Goal: Task Accomplishment & Management: Use online tool/utility

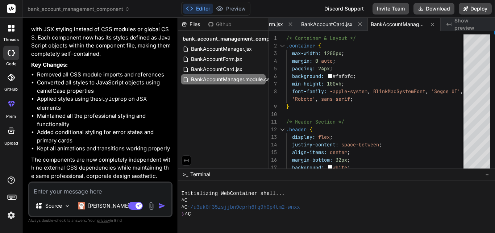
scroll to position [1080, 0]
click at [84, 190] on textarea at bounding box center [100, 189] width 142 height 13
paste textarea "import React, { useState } from "react"; import { Edit, Trash2, Star, Building2…"
type textarea "import React, { useState } from "react"; import { Edit, Trash2, Star, Building2…"
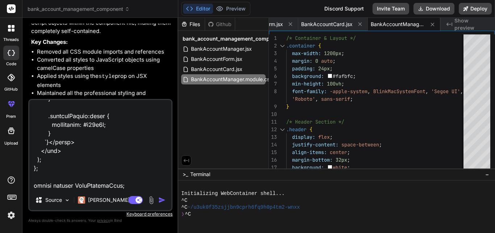
type textarea "x"
type textarea "import React, { useState } from "react"; import { Edit, Trash2, Star, Building2…"
type textarea "x"
type textarea "import React, { useState } from "react"; import { Edit, Trash2, Star, Building2…"
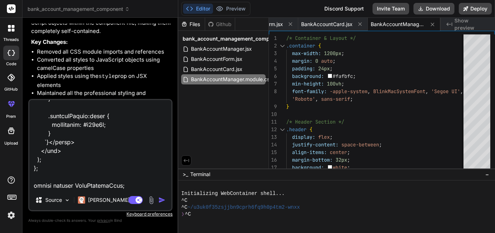
type textarea "x"
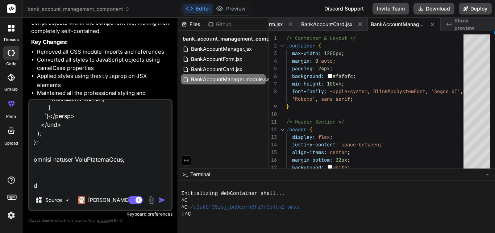
type textarea "import React, { useState } from "react"; import { Edit, Trash2, Star, Building2…"
type textarea "x"
type textarea "import React, { useState } from "react"; import { Edit, Trash2, Star, Building2…"
type textarea "x"
type textarea "import React, { useState } from "react"; import { Edit, Trash2, Star, Building2…"
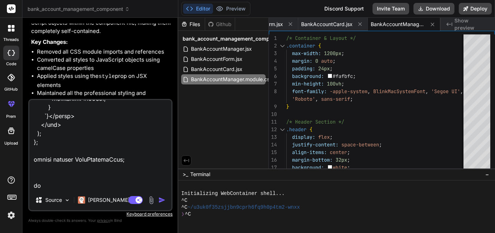
type textarea "x"
type textarea "import React, { useState } from "react"; import { Edit, Trash2, Star, Building2…"
type textarea "x"
type textarea "import React, { useState } from "react"; import { Edit, Trash2, Star, Building2…"
type textarea "x"
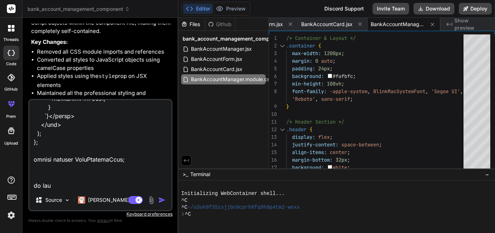
type textarea "import React, { useState } from "react"; import { Edit, Trash2, Star, Building2…"
type textarea "x"
type textarea "import React, { useState } from "react"; import { Edit, Trash2, Star, Building2…"
type textarea "x"
type textarea "import React, { useState } from "react"; import { Edit, Trash2, Star, Building2…"
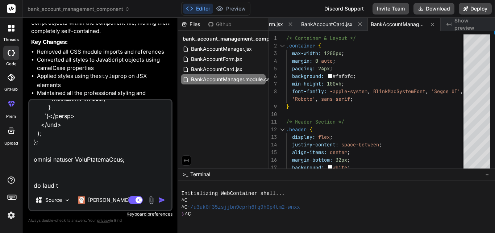
type textarea "x"
type textarea "import React, { useState } from "react"; import { Edit, Trash2, Star, Building2…"
type textarea "x"
type textarea "import React, { useState } from "react"; import { Edit, Trash2, Star, Building2…"
type textarea "x"
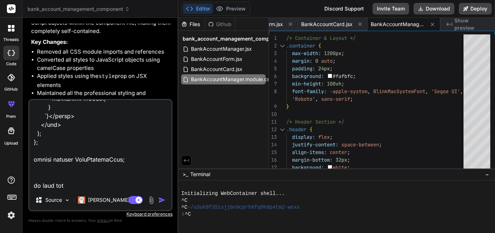
type textarea "import React, { useState } from "react"; import { Edit, Trash2, Star, Building2…"
type textarea "x"
type textarea "import React, { useState } from "react"; import { Edit, Trash2, Star, Building2…"
type textarea "x"
type textarea "import React, { useState } from "react"; import { Edit, Trash2, Star, Building2…"
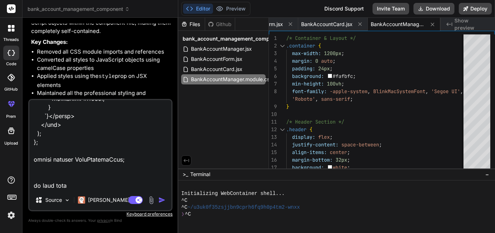
type textarea "x"
type textarea "import React, { useState } from "react"; import { Edit, Trash2, Star, Building2…"
type textarea "x"
type textarea "import React, { useState } from "react"; import { Edit, Trash2, Star, Building2…"
type textarea "x"
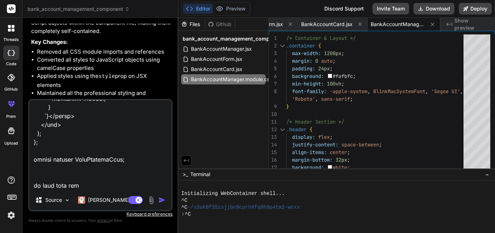
type textarea "import React, { useState } from "react"; import { Edit, Trash2, Star, Building2…"
type textarea "x"
type textarea "import React, { useState } from "react"; import { Edit, Trash2, Star, Building2…"
type textarea "x"
type textarea "import React, { useState } from "react"; import { Edit, Trash2, Star, Building2…"
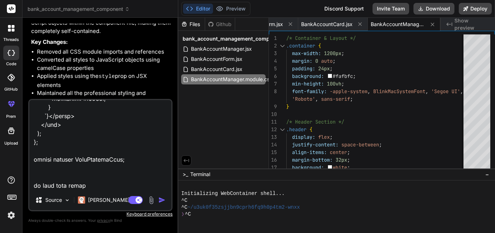
type textarea "x"
type textarea "import React, { useState } from "react"; import { Edit, Trash2, Star, Building2…"
type textarea "x"
type textarea "import React, { useState } from "react"; import { Edit, Trash2, Star, Building2…"
type textarea "x"
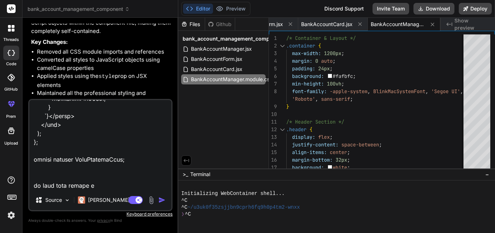
type textarea "import React, { useState } from "react"; import { Edit, Trash2, Star, Building2…"
type textarea "x"
type textarea "import React, { useState } from "react"; import { Edit, Trash2, Star, Building2…"
type textarea "x"
type textarea "import React, { useState } from "react"; import { Edit, Trash2, Star, Building2…"
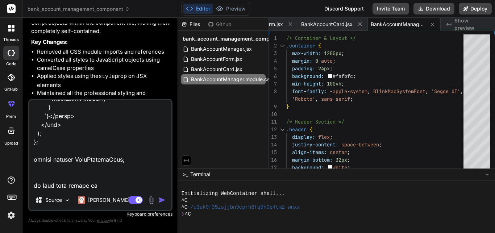
type textarea "x"
type textarea "import React, { useState } from "react"; import { Edit, Trash2, Star, Building2…"
type textarea "x"
type textarea "import React, { useState } from "react"; import { Edit, Trash2, Star, Building2…"
type textarea "x"
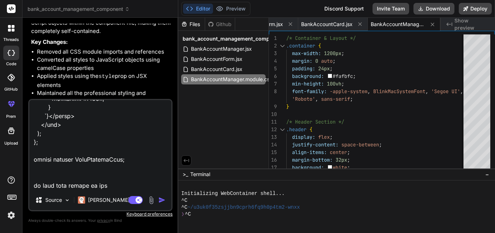
type textarea "import React, { useState } from "react"; import { Edit, Trash2, Star, Building2…"
type textarea "x"
type textarea "import React, { useState } from "react"; import { Edit, Trash2, Star, Building2…"
type textarea "x"
type textarea "import React, { useState } from "react"; import { Edit, Trash2, Star, Building2…"
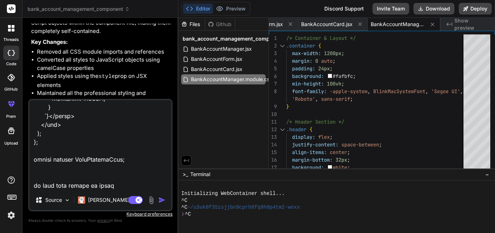
type textarea "x"
type textarea "import React, { useState } from "react"; import { Edit, Trash2, Star, Building2…"
type textarea "x"
type textarea "import React, { useState } from "react"; import { Edit, Trash2, Star, Building2…"
type textarea "x"
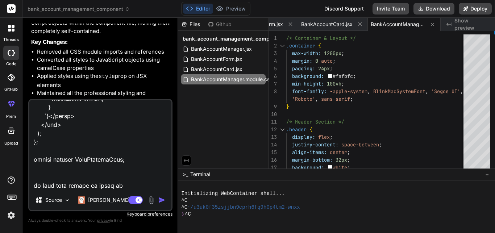
type textarea "import React, { useState } from "react"; import { Edit, Trash2, Star, Building2…"
type textarea "x"
type textarea "import React, { useState } from "react"; import { Edit, Trash2, Star, Building2…"
type textarea "x"
type textarea "import React, { useState } from "react"; import { Edit, Trash2, Star, Building2…"
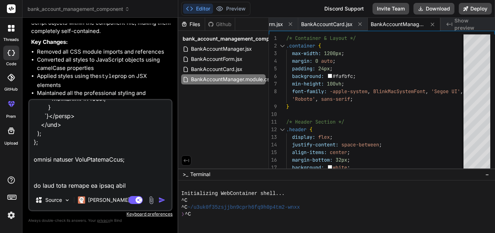
type textarea "x"
click at [133, 188] on textarea at bounding box center [100, 145] width 142 height 90
type textarea "import React, { useState } from "react"; import { Edit, Trash2, Star, Building2…"
type textarea "x"
type textarea "import React, { useState } from "react"; import { Edit, Trash2, Star, Building2…"
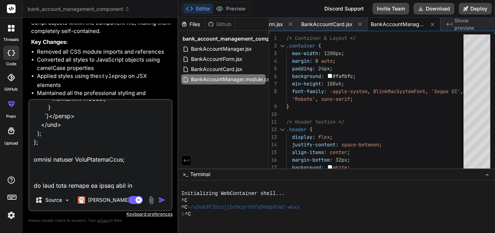
type textarea "x"
type textarea "import React, { useState } from "react"; import { Edit, Trash2, Star, Building2…"
type textarea "x"
type textarea "import React, { useState } from "react"; import { Edit, Trash2, Star, Building2…"
type textarea "x"
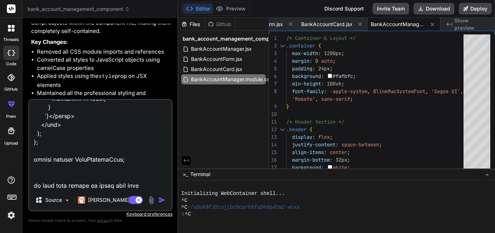
type textarea "import React, { useState } from "react"; import { Edit, Trash2, Star, Building2…"
type textarea "x"
type textarea "import React, { useState } from "react"; import { Edit, Trash2, Star, Building2…"
type textarea "x"
type textarea "import React, { useState } from "react"; import { Edit, Trash2, Star, Building2…"
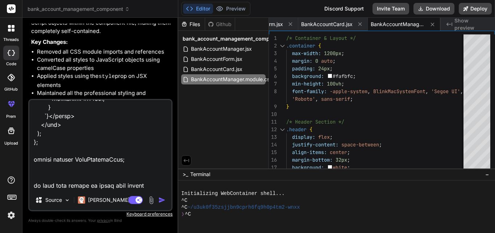
type textarea "x"
type textarea "import React, { useState } from "react"; import { Edit, Trash2, Star, Building2…"
type textarea "x"
type textarea "import React, { useState } from "react"; import { Edit, Trash2, Star, Building2…"
type textarea "x"
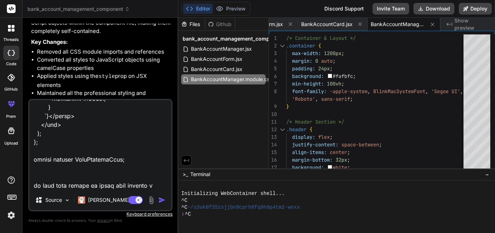
type textarea "import React, { useState } from "react"; import { Edit, Trash2, Star, Building2…"
type textarea "x"
type textarea "import React, { useState } from "react"; import { Edit, Trash2, Star, Building2…"
type textarea "x"
type textarea "import React, { useState } from "react"; import { Edit, Trash2, Star, Building2…"
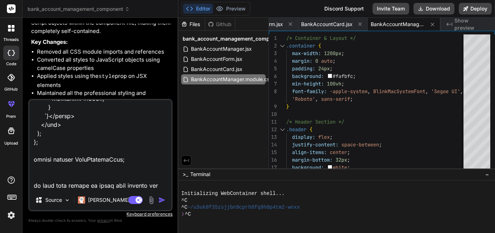
type textarea "x"
type textarea "import React, { useState } from "react"; import { Edit, Trash2, Star, Building2…"
type textarea "x"
type textarea "import React, { useState } from "react"; import { Edit, Trash2, Star, Building2…"
type textarea "x"
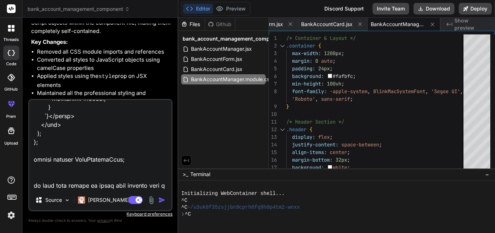
type textarea "import React, { useState } from "react"; import { Edit, Trash2, Star, Building2…"
type textarea "x"
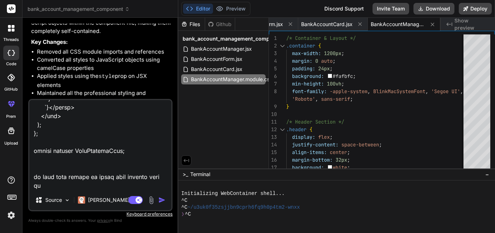
type textarea "import React, { useState } from "react"; import { Edit, Trash2, Star, Building2…"
type textarea "x"
type textarea "import React, { useState } from "react"; import { Edit, Trash2, Star, Building2…"
type textarea "x"
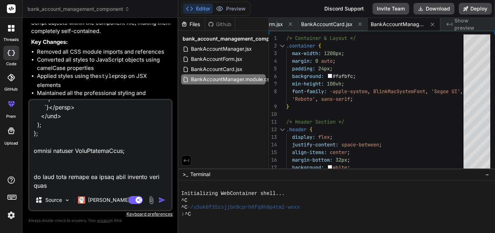
type textarea "import React, { useState } from "react"; import { Edit, Trash2, Star, Building2…"
type textarea "x"
type textarea "import React, { useState } from "react"; import { Edit, Trash2, Star, Building2…"
type textarea "x"
type textarea "import React, { useState } from "react"; import { Edit, Trash2, Star, Building2…"
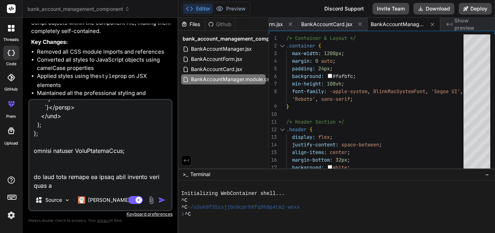
type textarea "x"
type textarea "import React, { useState } from "react"; import { Edit, Trash2, Star, Building2…"
type textarea "x"
type textarea "import React, { useState } from "react"; import { Edit, Trash2, Star, Building2…"
type textarea "x"
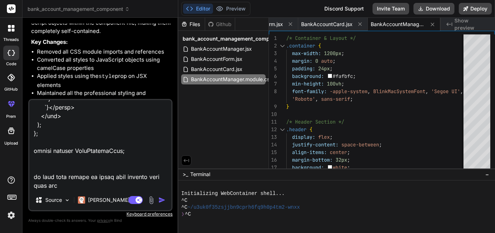
type textarea "import React, { useState } from "react"; import { Edit, Trash2, Star, Building2…"
type textarea "x"
type textarea "import React, { useState } from "react"; import { Edit, Trash2, Star, Building2…"
type textarea "x"
type textarea "import React, { useState } from "react"; import { Edit, Trash2, Star, Building2…"
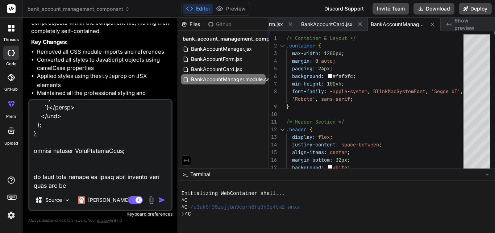
type textarea "x"
type textarea "import React, { useState } from "react"; import { Edit, Trash2, Star, Building2…"
type textarea "x"
type textarea "import React, { useState } from "react"; import { Edit, Trash2, Star, Building2…"
type textarea "x"
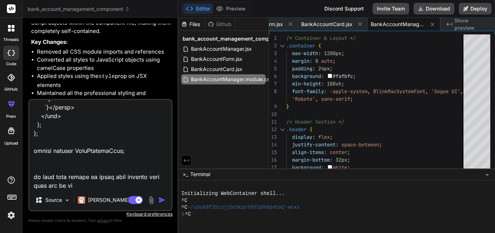
type textarea "import React, { useState } from "react"; import { Edit, Trash2, Star, Building2…"
type textarea "x"
type textarea "import React, { useState } from "react"; import { Edit, Trash2, Star, Building2…"
type textarea "x"
type textarea "import React, { useState } from "react"; import { Edit, Trash2, Star, Building2…"
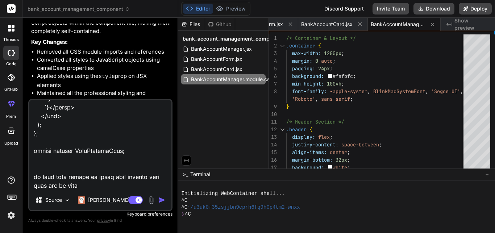
type textarea "x"
type textarea "import React, { useState } from "react"; import { Edit, Trash2, Star, Building2…"
type textarea "x"
type textarea "import React, { useState } from "react"; import { Edit, Trash2, Star, Building2…"
type textarea "x"
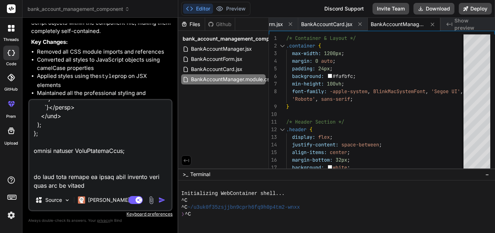
type textarea "import React, { useState } from "react"; import { Edit, Trash2, Star, Building2…"
type textarea "x"
type textarea "import React, { useState } from "react"; import { Edit, Trash2, Star, Building2…"
type textarea "x"
type textarea "import React, { useState } from "react"; import { Edit, Trash2, Star, Building2…"
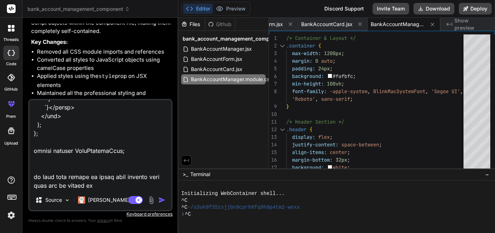
type textarea "x"
type textarea "import React, { useState } from "react"; import { Edit, Trash2, Star, Building2…"
type textarea "x"
type textarea "import React, { useState } from "react"; import { Edit, Trash2, Star, Building2…"
type textarea "x"
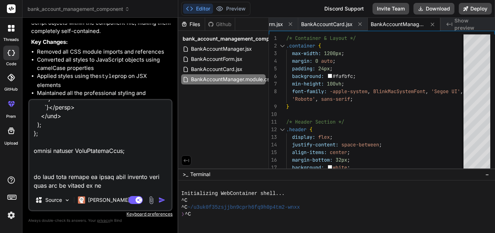
type textarea "import React, { useState } from "react"; import { Edit, Trash2, Star, Building2…"
type textarea "x"
type textarea "import React, { useState } from "react"; import { Edit, Trash2, Star, Building2…"
type textarea "x"
type textarea "import React, { useState } from "react"; import { Edit, Trash2, Star, Building2…"
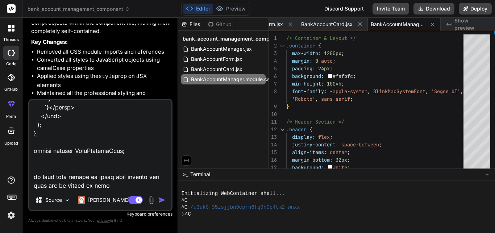
type textarea "x"
type textarea "import React, { useState } from "react"; import { Edit, Trash2, Star, Building2…"
type textarea "x"
type textarea "import React, { useState } from "react"; import { Edit, Trash2, Star, Building2…"
type textarea "x"
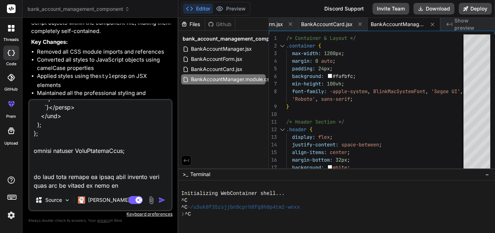
type textarea "import React, { useState } from "react"; import { Edit, Trash2, Star, Building2…"
type textarea "x"
type textarea "import React, { useState } from "react"; import { Edit, Trash2, Star, Building2…"
type textarea "x"
type textarea "import React, { useState } from "react"; import { Edit, Trash2, Star, Building2…"
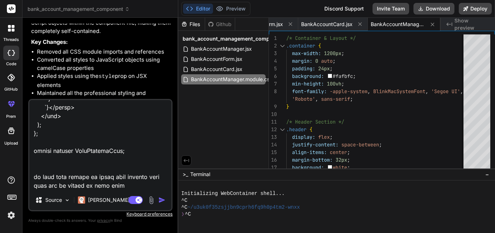
type textarea "x"
type textarea "import React, { useState } from "react"; import { Edit, Trash2, Star, Building2…"
type textarea "x"
type textarea "import React, { useState } from "react"; import { Edit, Trash2, Star, Building2…"
type textarea "x"
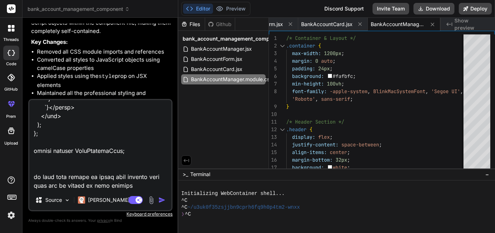
type textarea "import React, { useState } from "react"; import { Edit, Trash2, Star, Building2…"
type textarea "x"
type textarea "import React, { useState } from "react"; import { Edit, Trash2, Star, Building2…"
type textarea "x"
type textarea "import React, { useState } from "react"; import { Edit, Trash2, Star, Building2…"
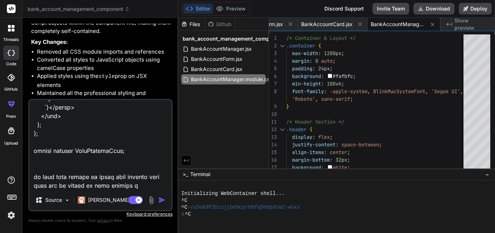
type textarea "x"
type textarea "import React, { useState } from "react"; import { Edit, Trash2, Star, Building2…"
type textarea "x"
type textarea "import React, { useState } from "react"; import { Edit, Trash2, Star, Building2…"
type textarea "x"
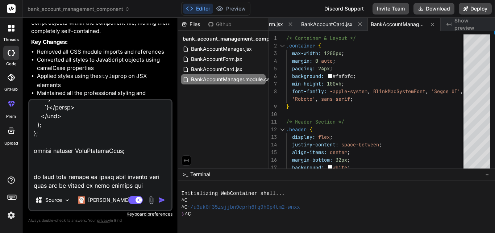
type textarea "import React, { useState } from "react"; import { Edit, Trash2, Star, Building2…"
type textarea "x"
type textarea "import React, { useState } from "react"; import { Edit, Trash2, Star, Building2…"
type textarea "x"
type textarea "import React, { useState } from "react"; import { Edit, Trash2, Star, Building2…"
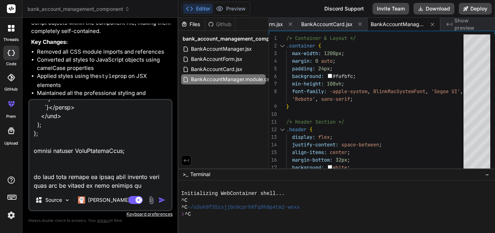
type textarea "x"
type textarea "import React, { useState } from "react"; import { Edit, Trash2, Star, Building2…"
type textarea "x"
type textarea "import React, { useState } from "react"; import { Edit, Trash2, Star, Building2…"
type textarea "x"
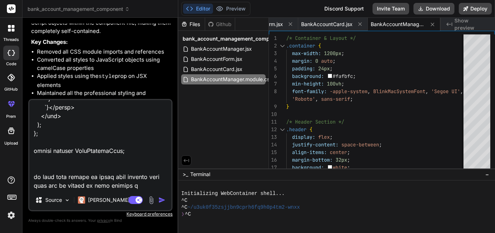
type textarea "import React, { useState } from "react"; import { Edit, Trash2, Star, Building2…"
type textarea "x"
type textarea "import React, { useState } from "react"; import { Edit, Trash2, Star, Building2…"
type textarea "x"
type textarea "import React, { useState } from "react"; import { Edit, Trash2, Star, Building2…"
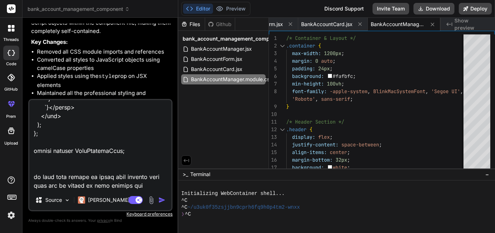
type textarea "x"
type textarea "import React, { useState } from "react"; import { Edit, Trash2, Star, Building2…"
type textarea "x"
type textarea "import React, { useState } from "react"; import { Edit, Trash2, Star, Building2…"
type textarea "x"
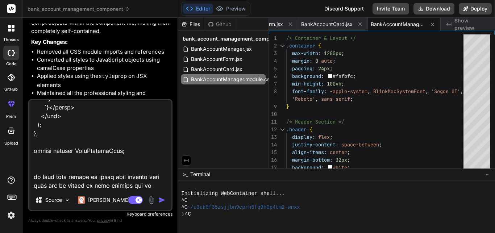
type textarea "import React, { useState } from "react"; import { Edit, Trash2, Star, Building2…"
type textarea "x"
type textarea "import React, { useState } from "react"; import { Edit, Trash2, Star, Building2…"
type textarea "x"
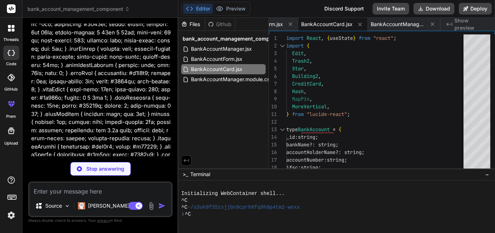
scroll to position [2193, 0]
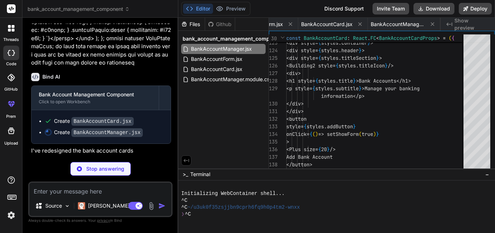
scroll to position [0, 0]
